Goal: Task Accomplishment & Management: Use online tool/utility

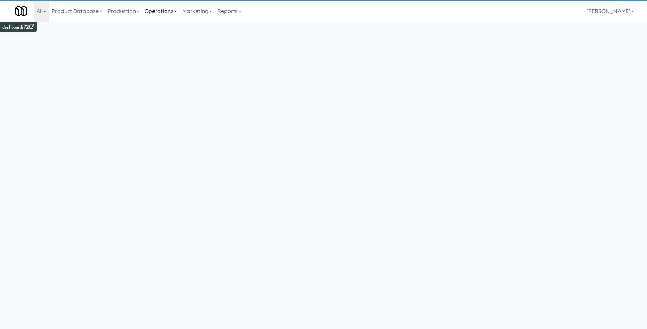
click at [159, 8] on link "Operations" at bounding box center [161, 11] width 38 height 22
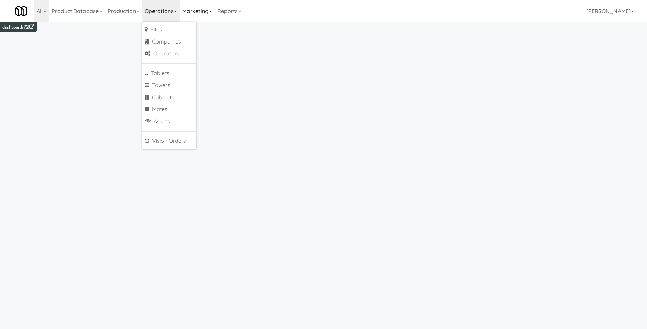
click at [192, 13] on link "Marketing" at bounding box center [197, 11] width 35 height 22
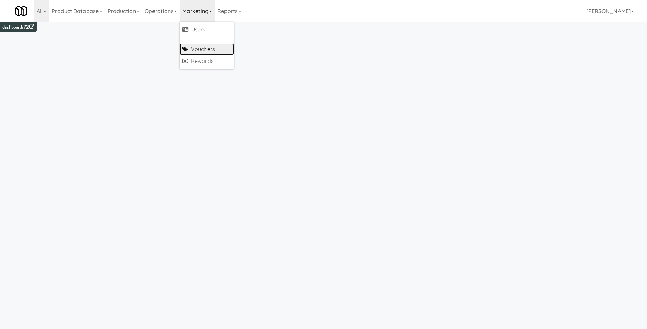
click at [206, 46] on link "Vouchers" at bounding box center [207, 49] width 54 height 12
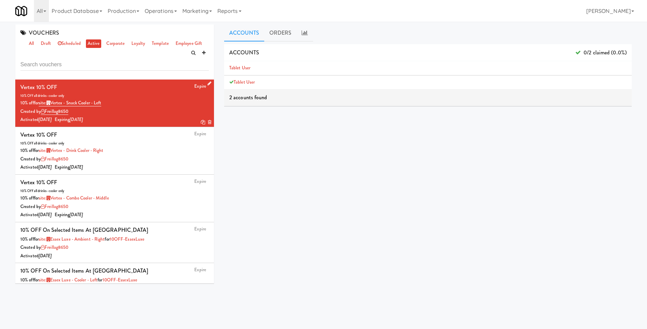
click at [208, 82] on icon at bounding box center [210, 83] width 4 height 4
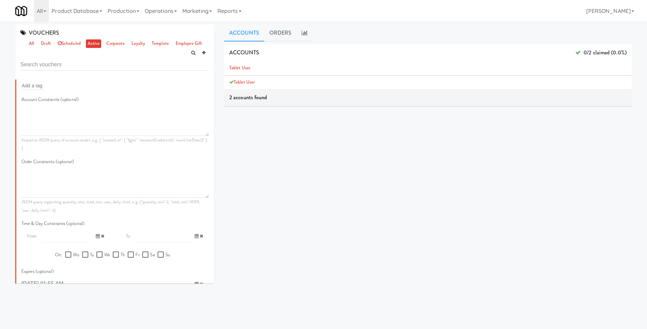
scroll to position [446, 0]
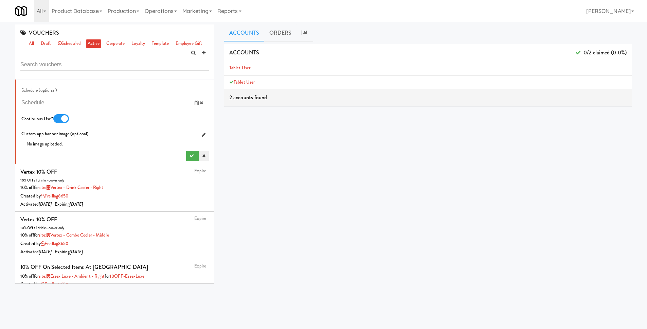
click at [202, 157] on icon at bounding box center [203, 156] width 3 height 4
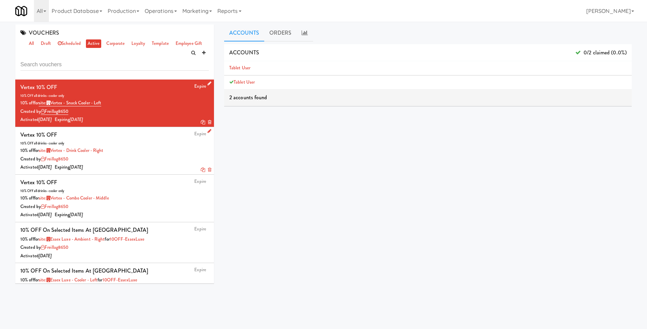
click at [208, 131] on icon at bounding box center [210, 131] width 4 height 4
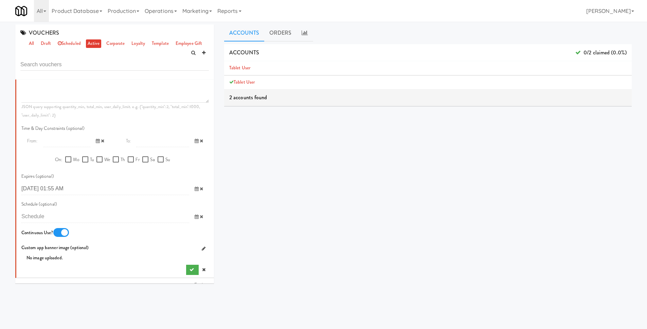
scroll to position [388, 0]
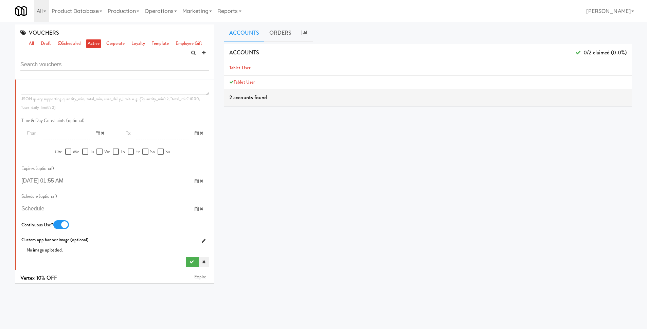
click at [202, 261] on icon at bounding box center [203, 262] width 3 height 4
